Goal: Transaction & Acquisition: Subscribe to service/newsletter

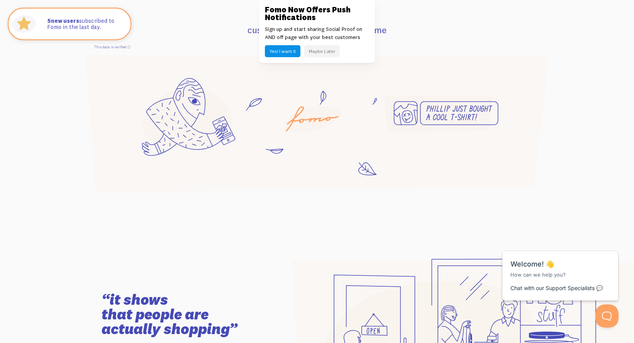
click at [322, 50] on button "Maybe Later" at bounding box center [322, 51] width 36 height 12
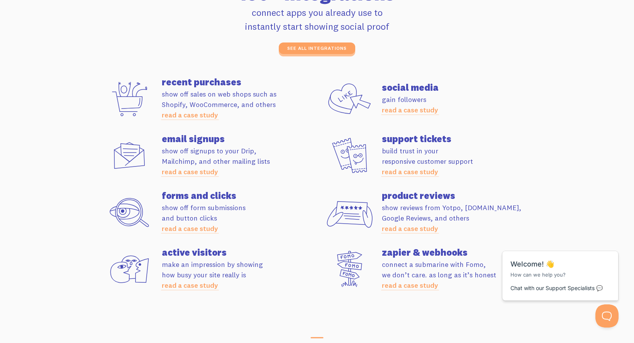
scroll to position [2139, 0]
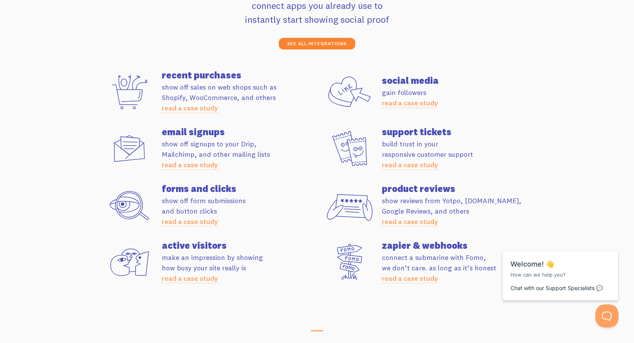
click at [331, 44] on link "see all integrations" at bounding box center [317, 44] width 76 height 12
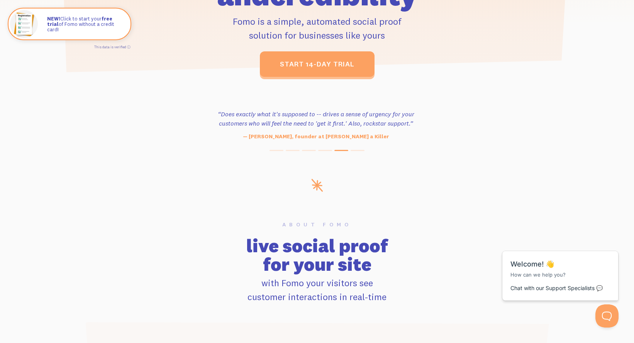
scroll to position [0, 0]
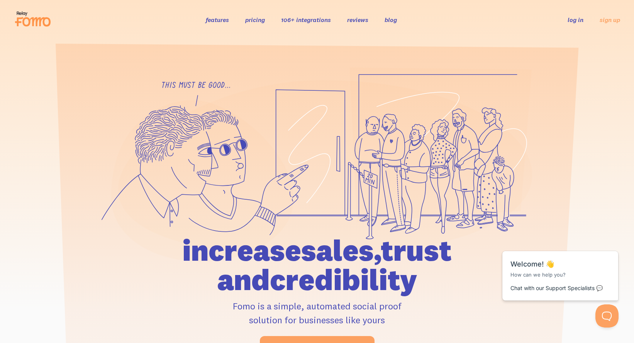
click at [579, 20] on link "log in" at bounding box center [575, 20] width 16 height 8
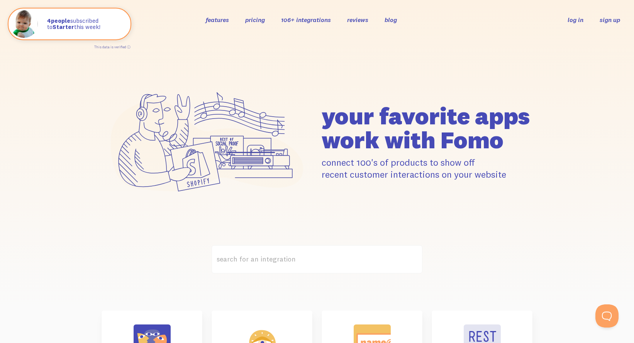
click at [600, 19] on link "sign up" at bounding box center [609, 20] width 20 height 8
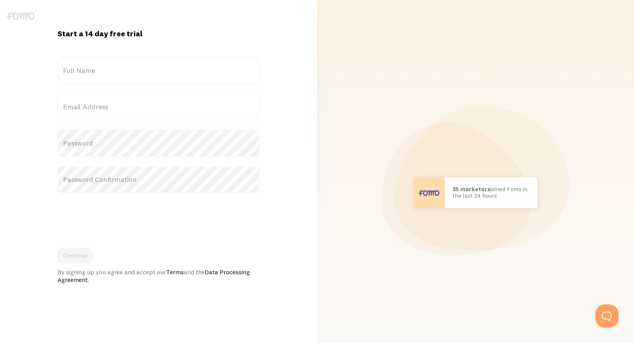
click at [95, 69] on label "Full Name" at bounding box center [159, 70] width 202 height 27
click at [95, 69] on input "Full Name" at bounding box center [159, 70] width 202 height 27
type input "Nick"
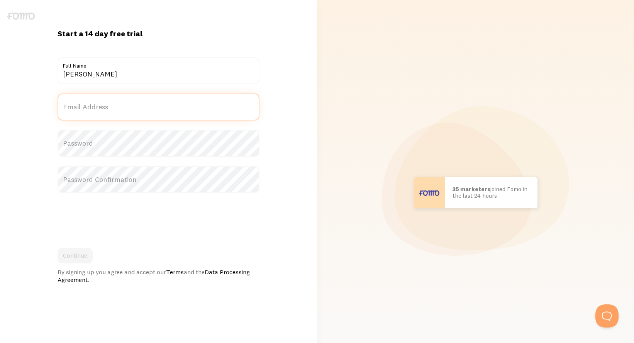
type input "nickmfriend@gmail.com"
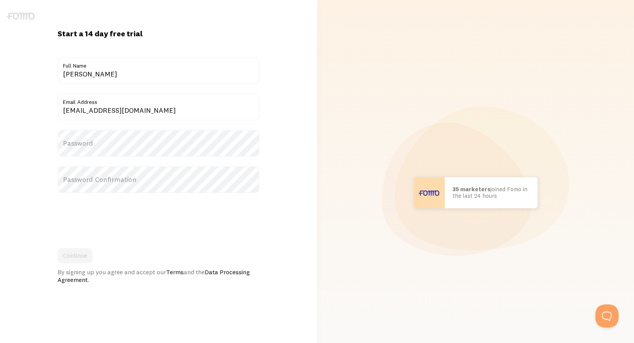
click at [74, 141] on label "Password" at bounding box center [159, 143] width 202 height 27
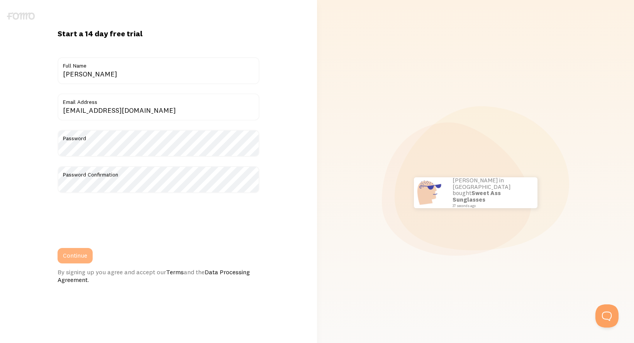
click at [76, 256] on button "Continue" at bounding box center [75, 255] width 35 height 15
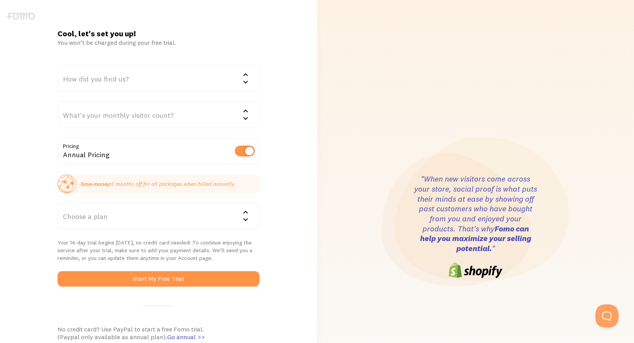
click at [149, 217] on div "Choose a plan" at bounding box center [159, 215] width 202 height 27
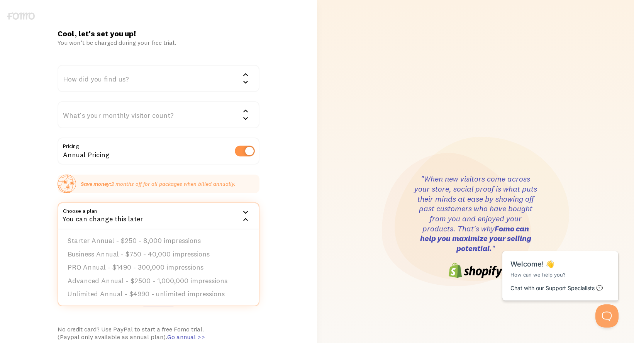
click at [270, 179] on div "Cool, let's set you up! You won’t be charged during your free trial. How did yo…" at bounding box center [158, 227] width 317 height 396
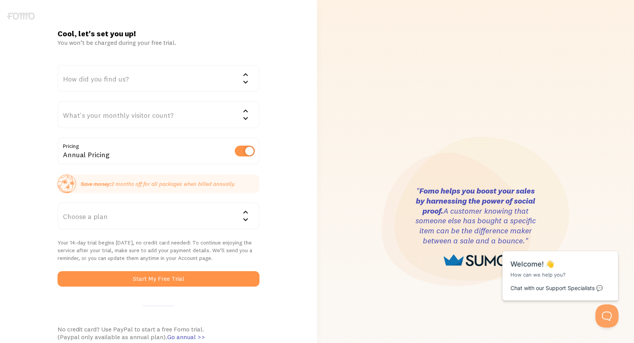
click at [96, 147] on div "Annual Pricing" at bounding box center [159, 151] width 202 height 28
click at [96, 115] on div "What's your monthly visitor count?" at bounding box center [159, 114] width 202 height 27
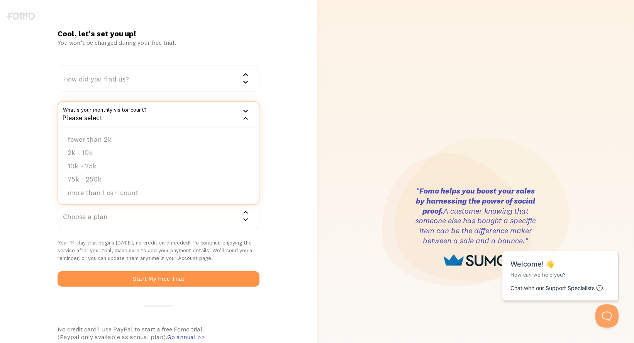
click at [96, 115] on div "Please select" at bounding box center [159, 114] width 202 height 27
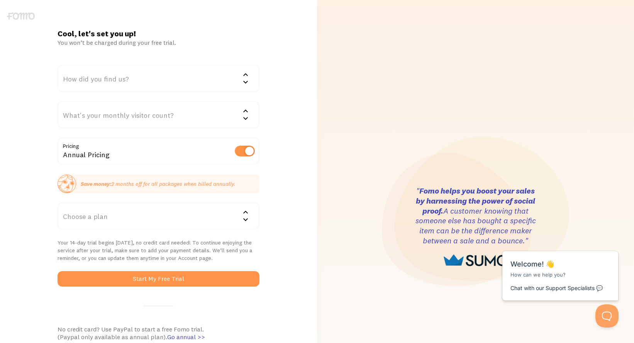
click at [96, 85] on div "How did you find us?" at bounding box center [159, 78] width 202 height 27
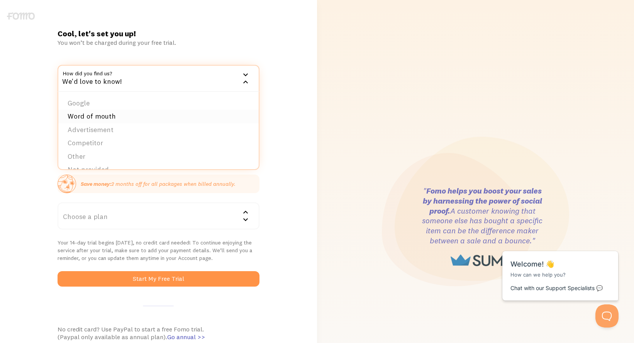
click at [96, 118] on li "Word of mouth" at bounding box center [158, 117] width 200 height 14
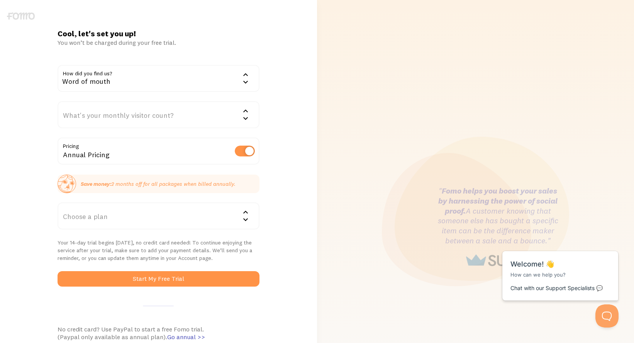
click at [95, 115] on div "What's your monthly visitor count?" at bounding box center [159, 114] width 202 height 27
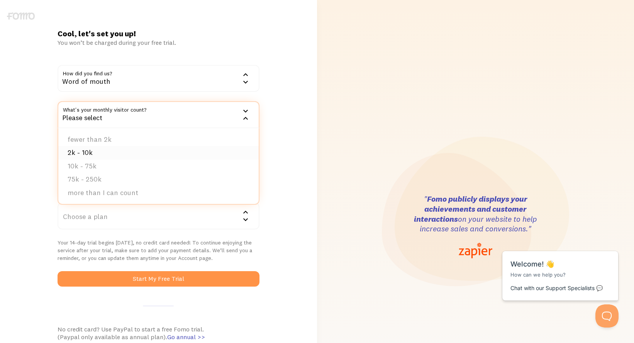
click at [93, 149] on li "2k - 10k" at bounding box center [158, 153] width 200 height 14
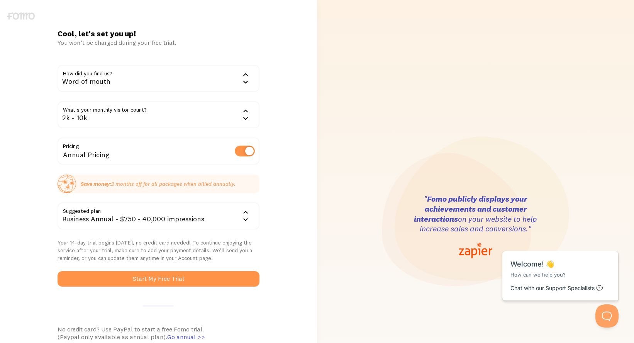
click at [95, 156] on div "Annual Pricing" at bounding box center [159, 151] width 202 height 28
click at [243, 151] on label at bounding box center [245, 151] width 20 height 11
click at [243, 151] on input "checkbox" at bounding box center [245, 151] width 20 height 11
checkbox input "false"
click at [145, 215] on div "Business - $75 - 40,000 impressions" at bounding box center [159, 215] width 202 height 27
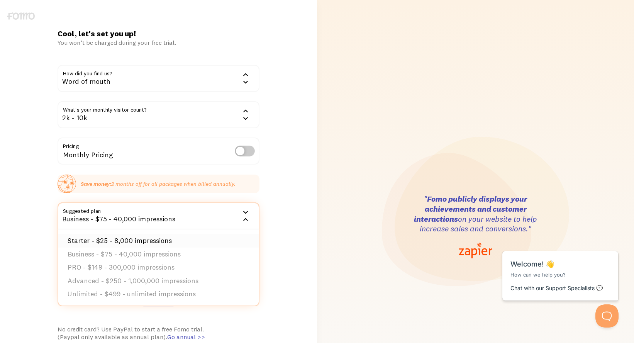
click at [127, 240] on li "Starter - $25 - 8,000 impressions" at bounding box center [158, 241] width 200 height 14
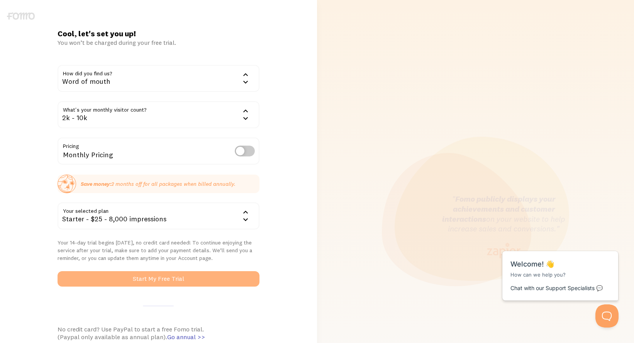
click at [131, 281] on button "Start My Free Trial" at bounding box center [159, 278] width 202 height 15
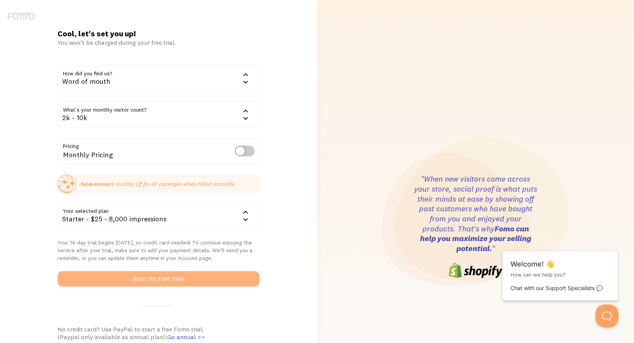
click at [158, 278] on button "Start My Free Trial" at bounding box center [159, 278] width 202 height 15
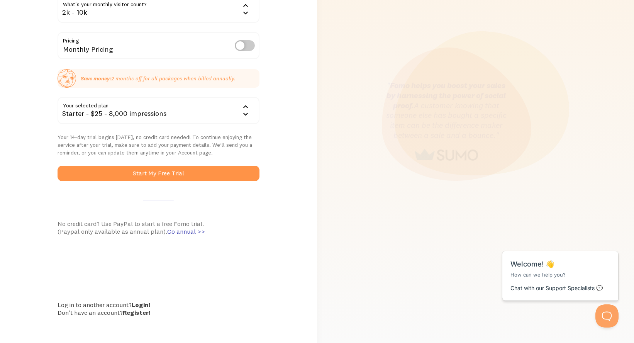
scroll to position [110, 0]
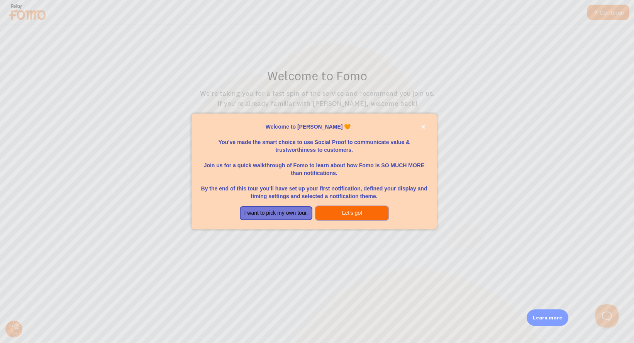
click at [350, 213] on button "Let's go!" at bounding box center [351, 213] width 73 height 14
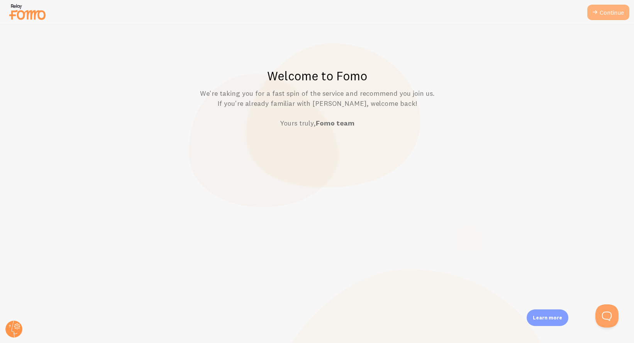
click at [611, 12] on link "Continue" at bounding box center [608, 12] width 42 height 15
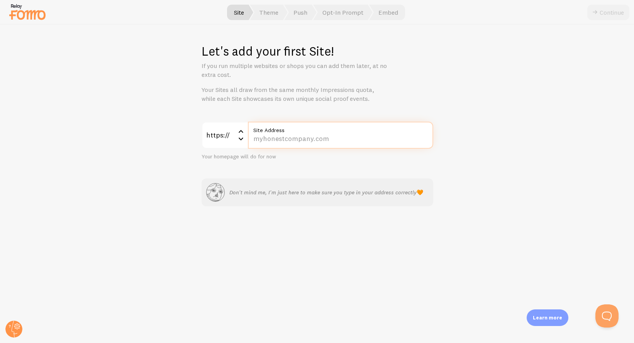
click at [319, 140] on input "Site Address" at bounding box center [340, 135] width 185 height 27
type input "[DOMAIN_NAME]"
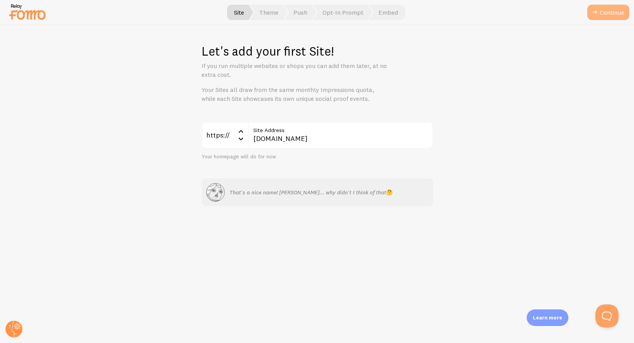
click at [599, 14] on button "Continue" at bounding box center [608, 12] width 42 height 15
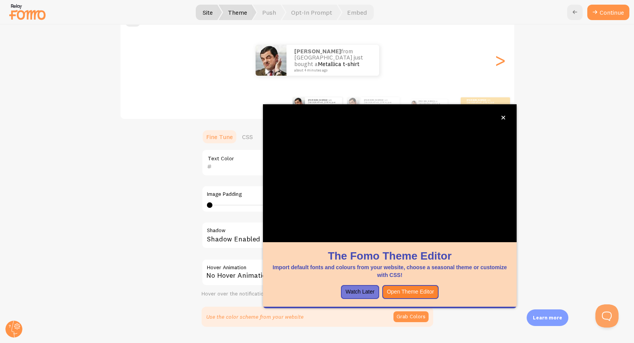
scroll to position [82, 0]
click at [503, 118] on icon "close," at bounding box center [503, 118] width 4 height 4
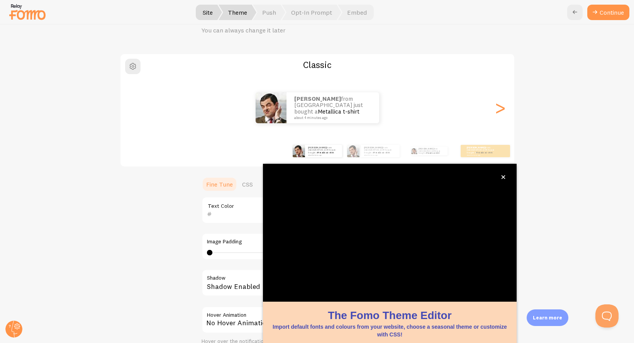
scroll to position [36, 0]
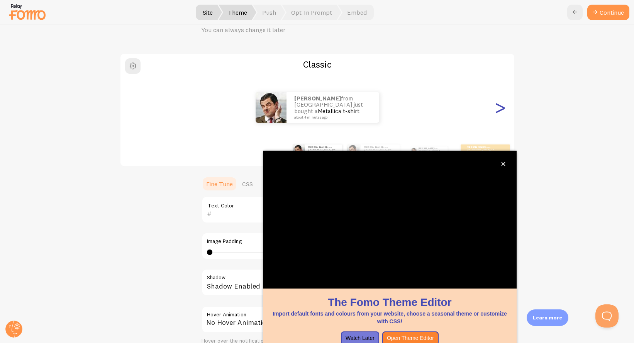
click at [500, 107] on div ">" at bounding box center [500, 108] width 9 height 56
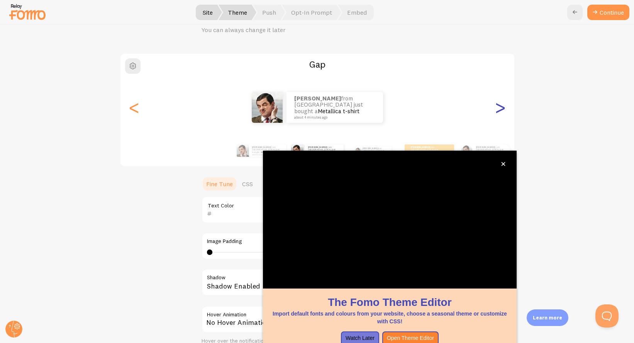
click at [500, 107] on div ">" at bounding box center [500, 108] width 9 height 56
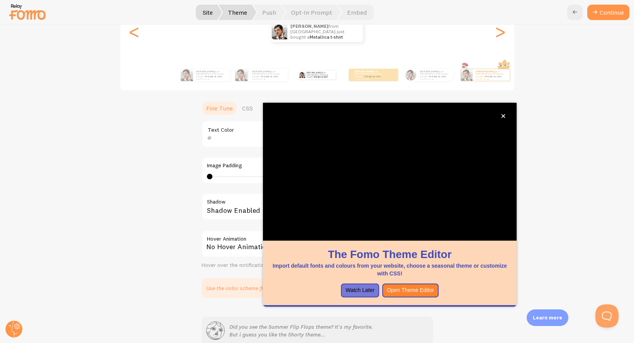
scroll to position [114, 0]
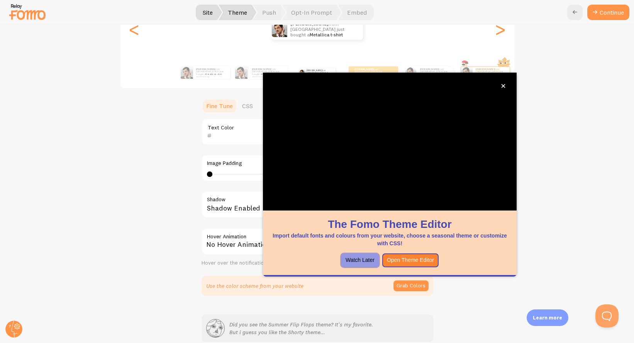
click at [365, 258] on button "Watch Later" at bounding box center [360, 260] width 38 height 14
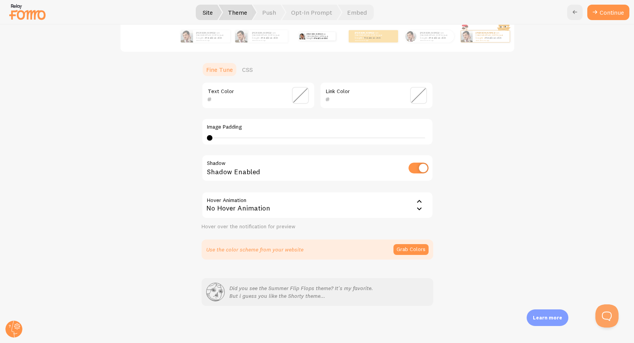
scroll to position [0, 0]
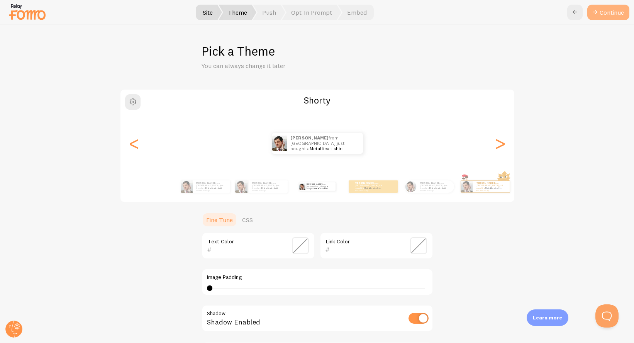
click at [604, 12] on button "Continue" at bounding box center [608, 12] width 42 height 15
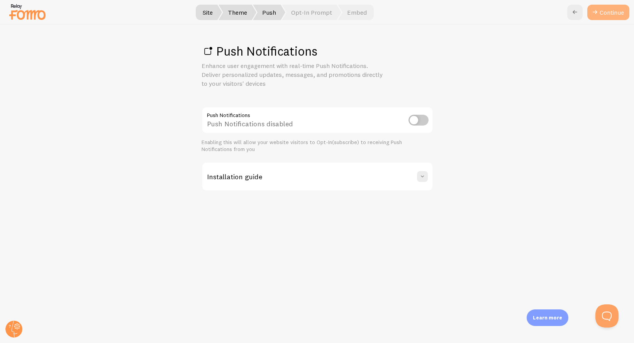
click at [604, 11] on link "Continue" at bounding box center [608, 12] width 42 height 15
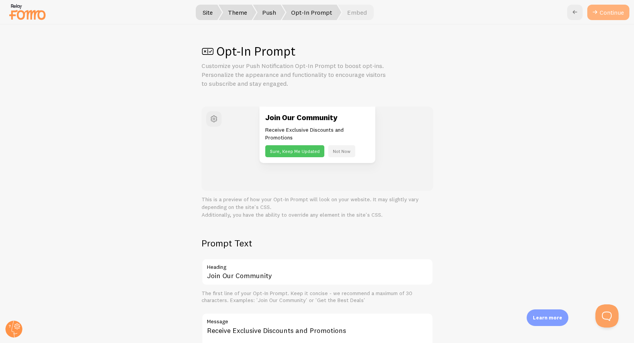
click at [604, 11] on button "Continue" at bounding box center [608, 12] width 42 height 15
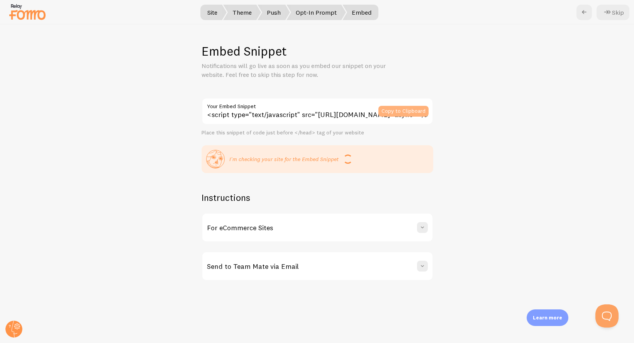
click at [408, 109] on button "Copy to Clipboard" at bounding box center [403, 111] width 50 height 11
click at [613, 12] on button "Skip" at bounding box center [612, 12] width 33 height 15
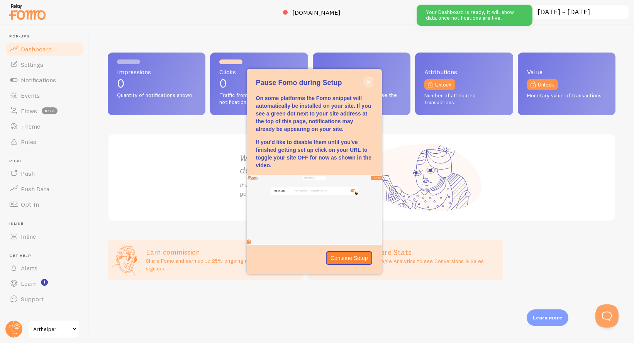
click at [367, 83] on icon "close," at bounding box center [368, 82] width 4 height 4
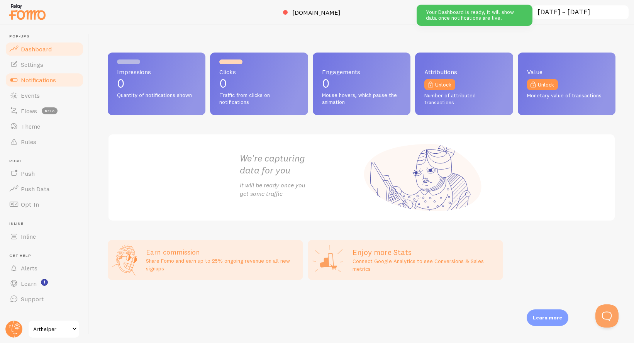
click at [45, 80] on span "Notifications" at bounding box center [38, 80] width 35 height 8
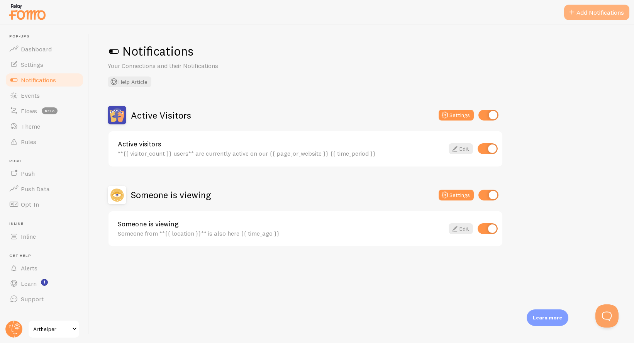
click at [580, 20] on div "Pop-ups Dashboard Settings Notifications Events Flows beta Theme Rules Push Pus…" at bounding box center [317, 171] width 634 height 343
click at [583, 10] on button "Add Notifications" at bounding box center [596, 12] width 65 height 15
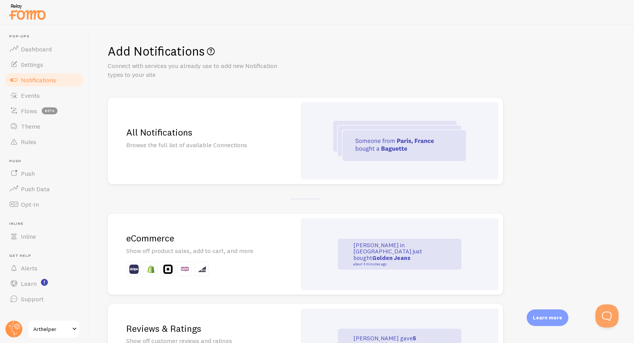
click at [281, 142] on div "All Notifications Browse the full list of available Connections" at bounding box center [202, 141] width 188 height 86
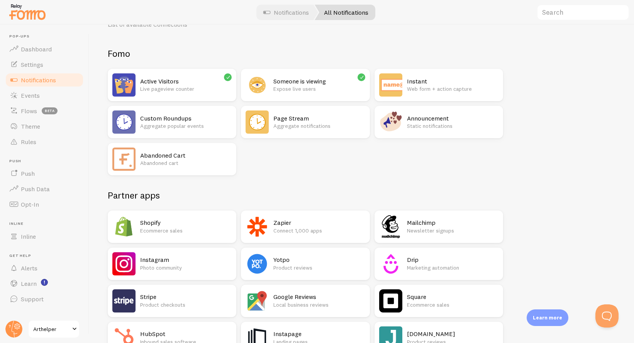
scroll to position [59, 0]
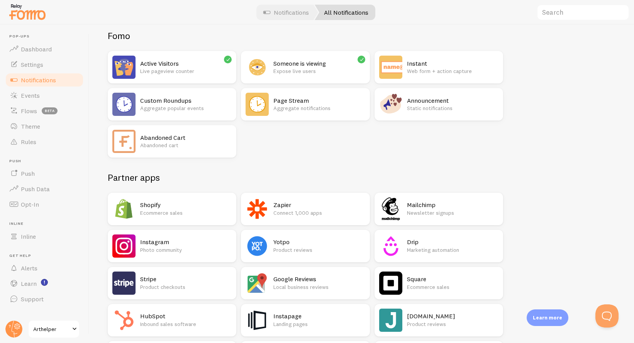
click at [192, 107] on p "Aggregate popular events" at bounding box center [185, 108] width 91 height 8
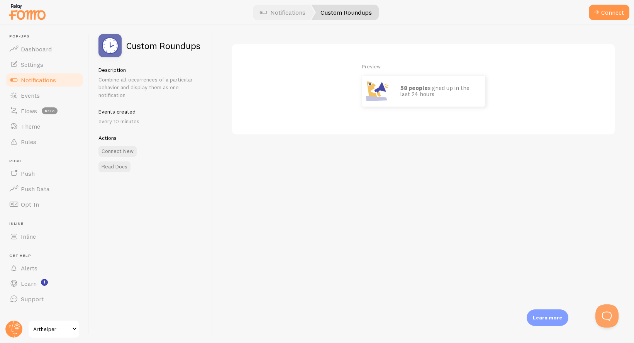
click at [433, 86] on p "58 people signed up in the last 24 hours" at bounding box center [438, 91] width 77 height 13
click at [594, 11] on span at bounding box center [596, 12] width 9 height 9
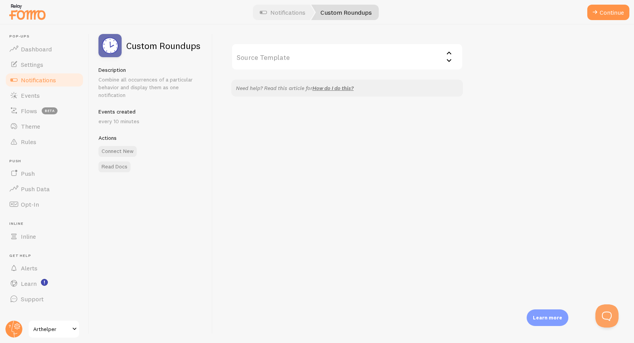
click at [349, 57] on input "Source Template" at bounding box center [347, 56] width 232 height 27
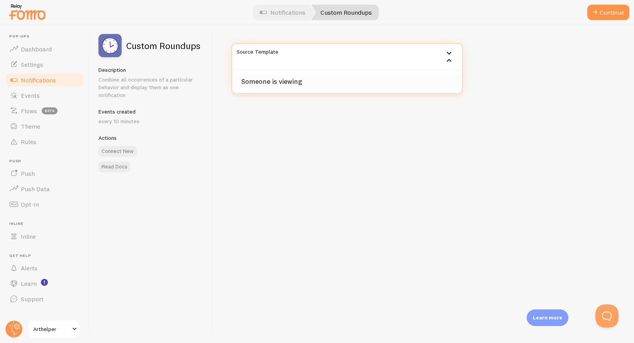
click at [338, 82] on li "Someone is viewing" at bounding box center [347, 82] width 230 height 14
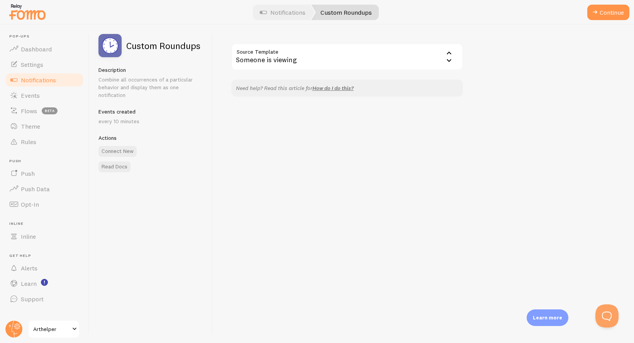
click at [266, 146] on div "Source Template Someone is viewing Someone is viewing Need help? Read this arti…" at bounding box center [423, 184] width 421 height 318
click at [618, 17] on button "Continue" at bounding box center [608, 12] width 42 height 15
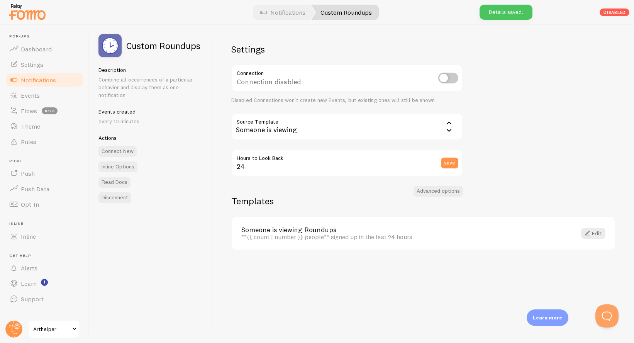
click at [442, 76] on input "checkbox" at bounding box center [448, 78] width 20 height 11
click at [446, 76] on input "checkbox" at bounding box center [448, 78] width 20 height 11
checkbox input "false"
click at [29, 94] on span "Events" at bounding box center [30, 95] width 19 height 8
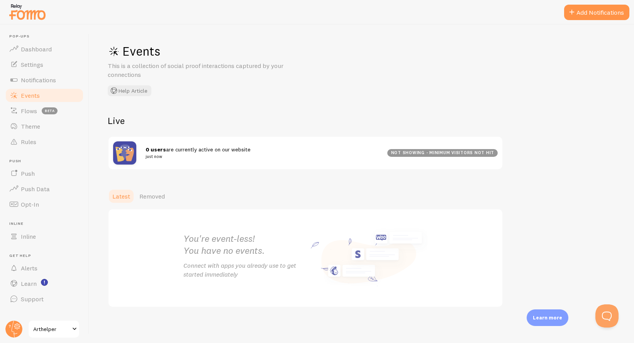
scroll to position [1, 0]
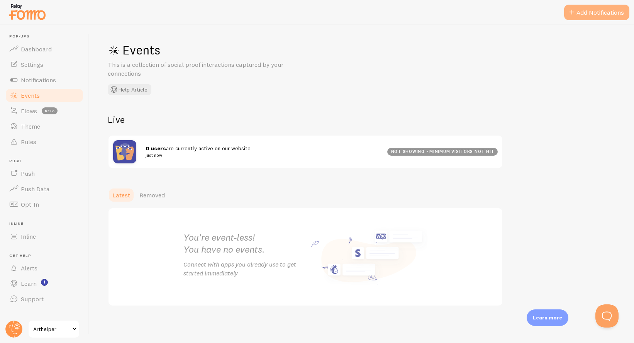
click at [588, 15] on button "Add Notifications" at bounding box center [596, 12] width 65 height 15
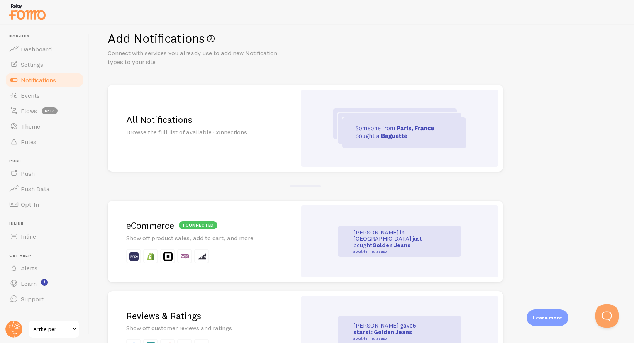
scroll to position [12, 0]
click at [188, 129] on p "Browse the full list of available Connections" at bounding box center [201, 132] width 151 height 9
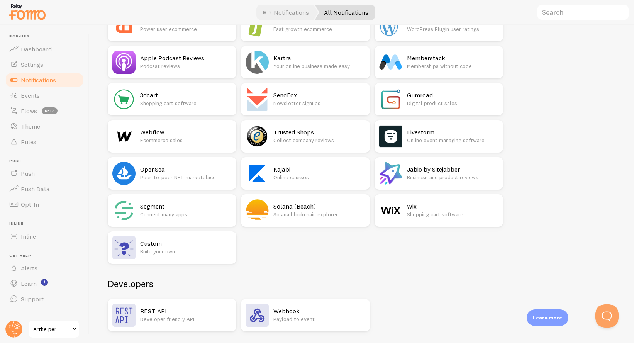
scroll to position [1231, 0]
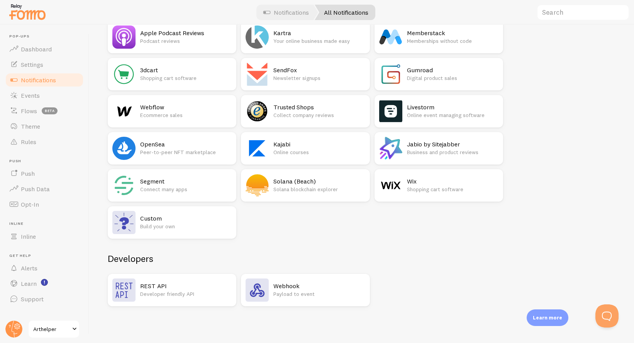
click at [301, 290] on p "Payload to event" at bounding box center [318, 294] width 91 height 8
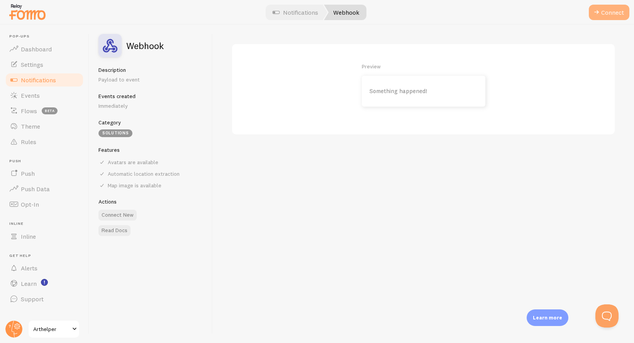
click at [602, 15] on button "Connect" at bounding box center [609, 12] width 41 height 15
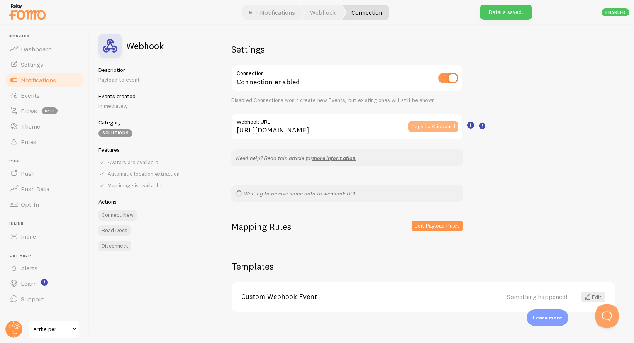
click at [434, 126] on button "Copy to Clipboard" at bounding box center [433, 126] width 50 height 11
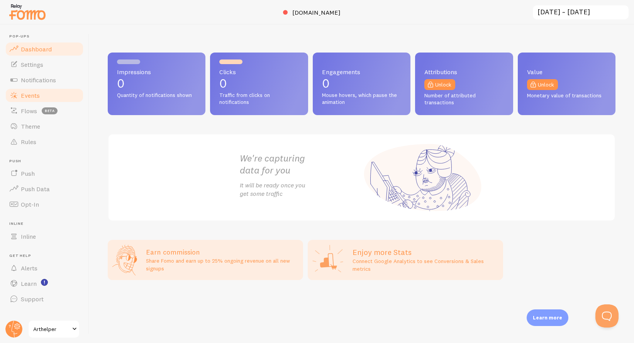
click at [34, 101] on link "Events" at bounding box center [45, 95] width 80 height 15
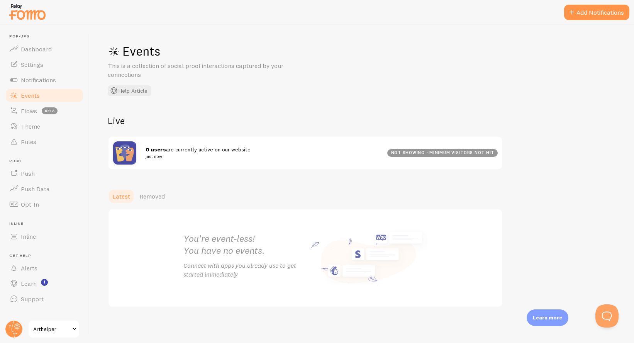
scroll to position [1, 0]
click at [588, 11] on button "Add Notifications" at bounding box center [596, 12] width 65 height 15
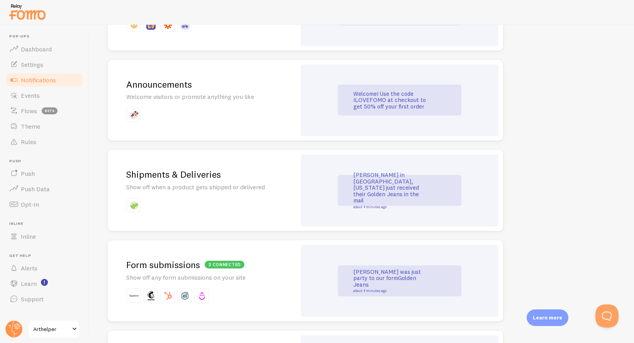
scroll to position [571, 0]
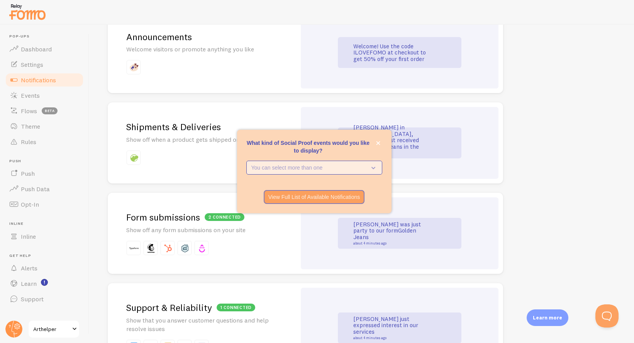
click at [336, 169] on p "You can select more than one" at bounding box center [308, 168] width 115 height 8
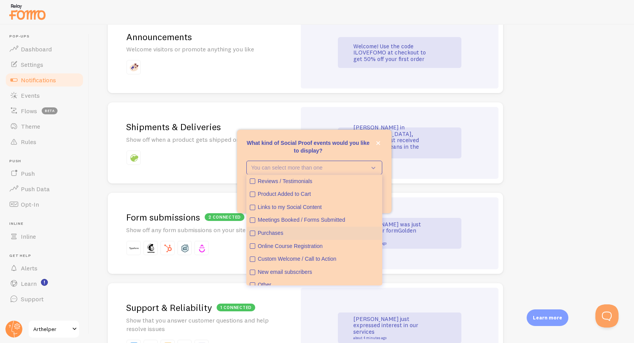
scroll to position [20, 0]
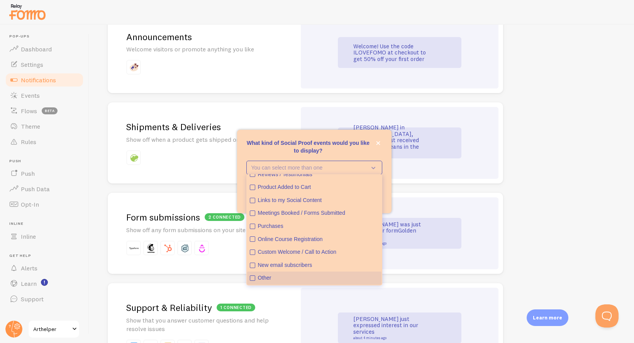
click at [266, 276] on div "Other" at bounding box center [318, 278] width 121 height 8
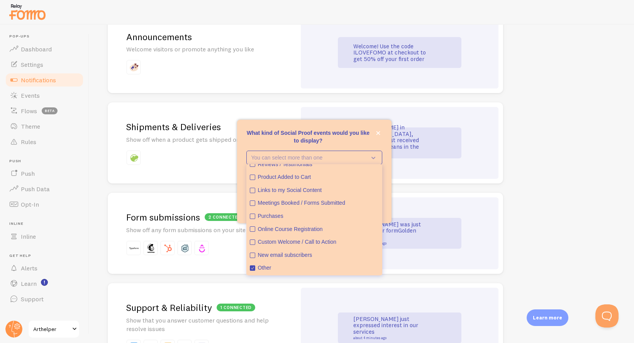
click at [373, 134] on p "What kind of Social Proof events would you like to display?" at bounding box center [314, 136] width 136 height 15
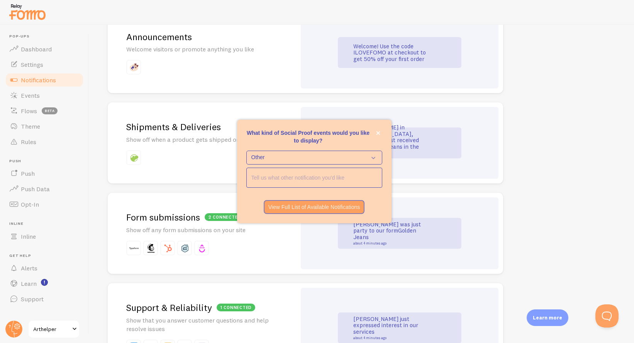
click at [320, 176] on input "<p>What kind of Social Proof events would you like to display?</p>" at bounding box center [314, 177] width 135 height 19
click at [289, 179] on input "<p>What kind of Social Proof events would you like to display?</p>" at bounding box center [314, 177] width 135 height 19
type input "slack"
click at [302, 208] on p "View Full List of Available Notifications" at bounding box center [314, 207] width 92 height 8
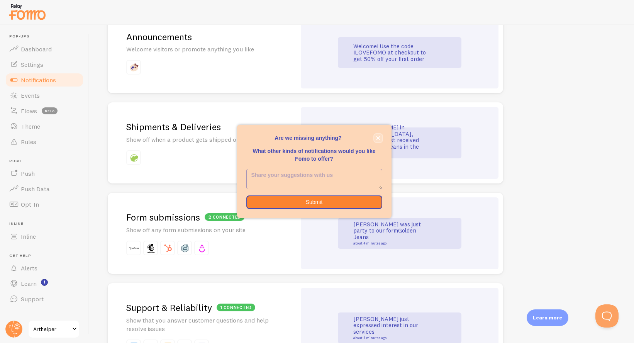
click at [378, 135] on button "close," at bounding box center [378, 138] width 8 height 8
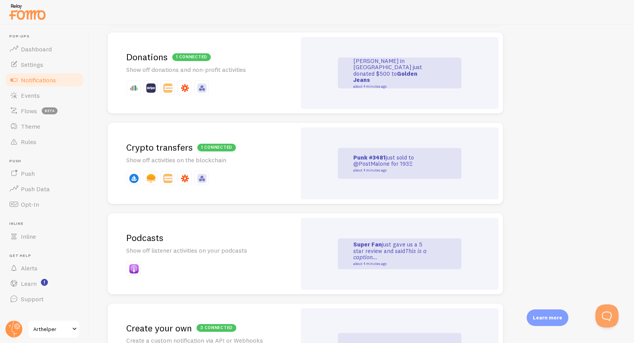
scroll to position [1639, 0]
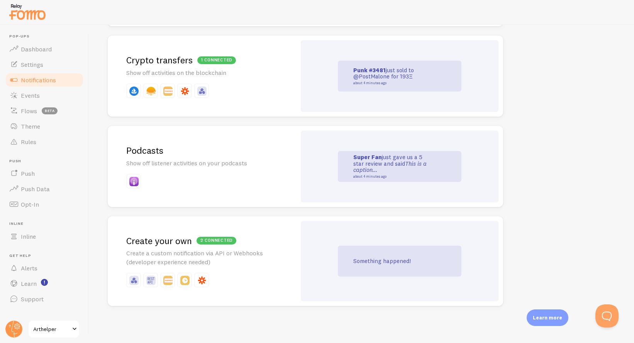
click at [180, 241] on h2 "2 connected Create your own" at bounding box center [201, 241] width 151 height 12
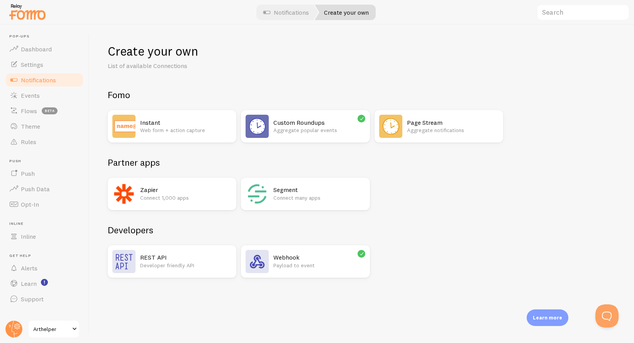
click at [316, 265] on p "Payload to event" at bounding box center [318, 265] width 91 height 8
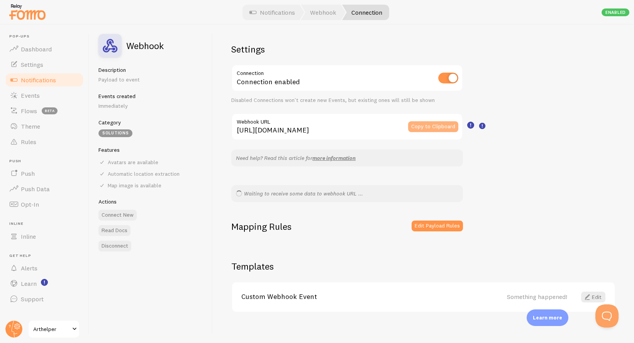
click at [420, 123] on button "Copy to Clipboard" at bounding box center [433, 126] width 50 height 11
click at [36, 14] on img at bounding box center [27, 12] width 39 height 20
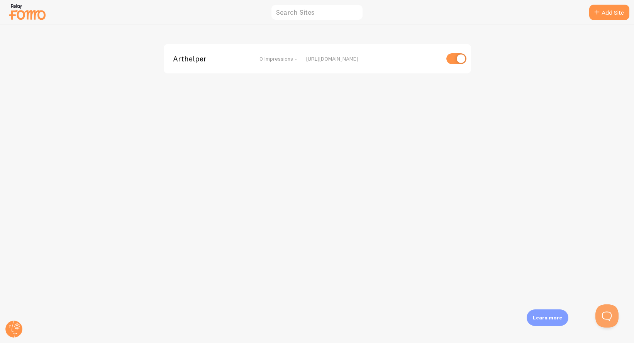
click at [35, 14] on img at bounding box center [27, 12] width 39 height 20
click at [18, 10] on img at bounding box center [27, 12] width 39 height 20
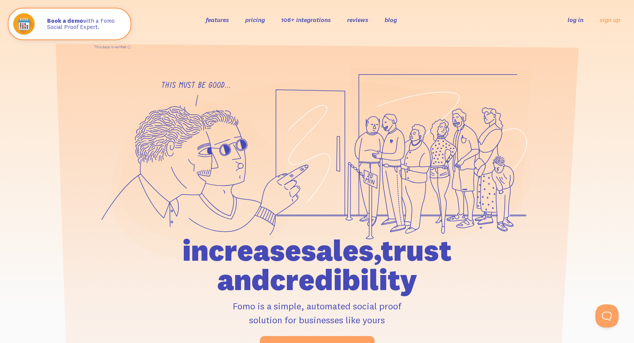
click at [221, 20] on link "features" at bounding box center [217, 20] width 23 height 8
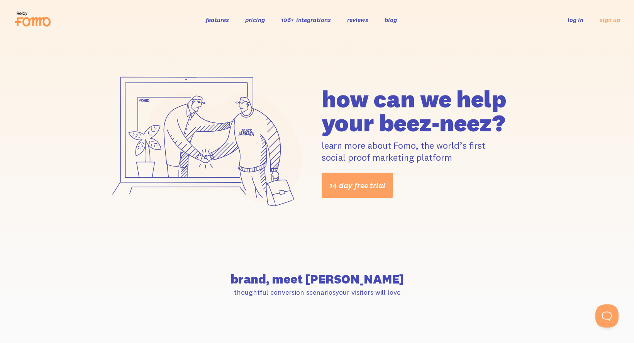
click at [253, 21] on link "pricing" at bounding box center [255, 20] width 20 height 8
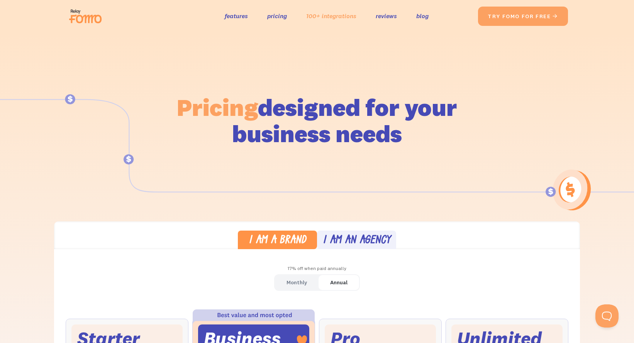
click at [332, 16] on link "100+ integrations" at bounding box center [331, 15] width 50 height 11
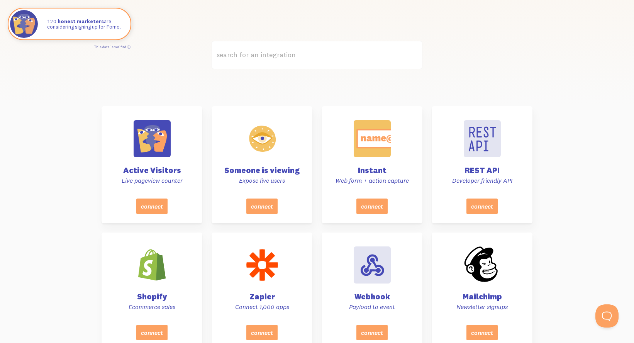
scroll to position [279, 0]
